Goal: Find specific page/section: Locate a particular part of the current website

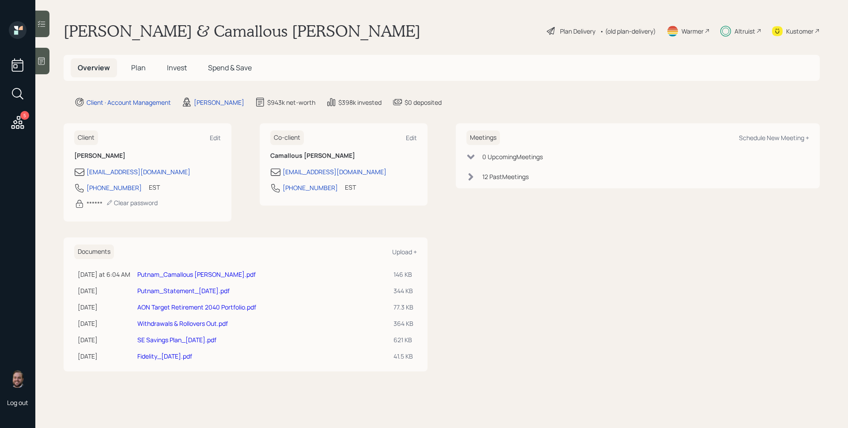
click at [173, 69] on span "Invest" at bounding box center [177, 68] width 20 height 10
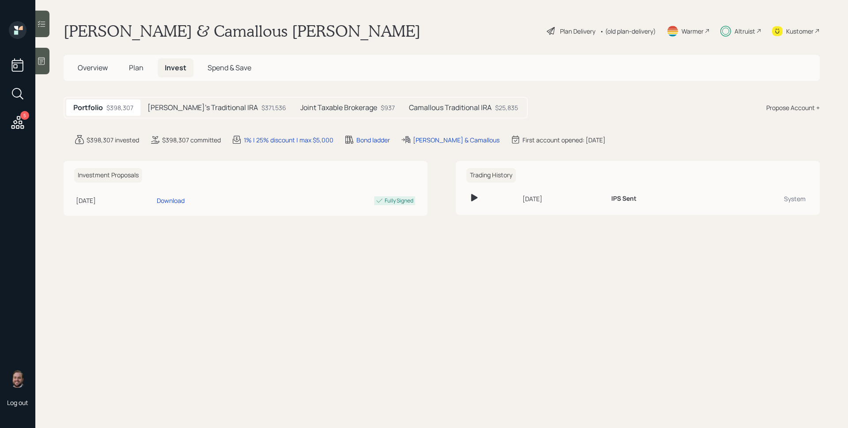
click at [450, 111] on h5 "Camallous Traditional IRA" at bounding box center [450, 107] width 83 height 8
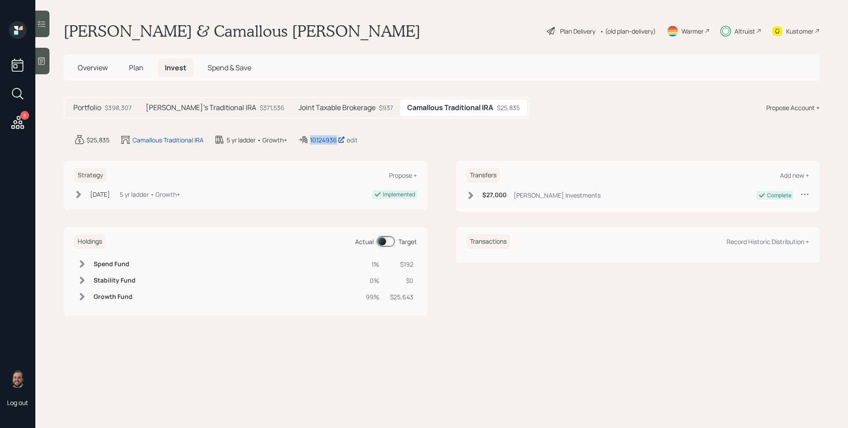
drag, startPoint x: 311, startPoint y: 140, endPoint x: 337, endPoint y: 144, distance: 26.4
click at [337, 144] on div "10124936" at bounding box center [327, 139] width 35 height 9
copy div "10124936"
